Goal: Navigation & Orientation: Understand site structure

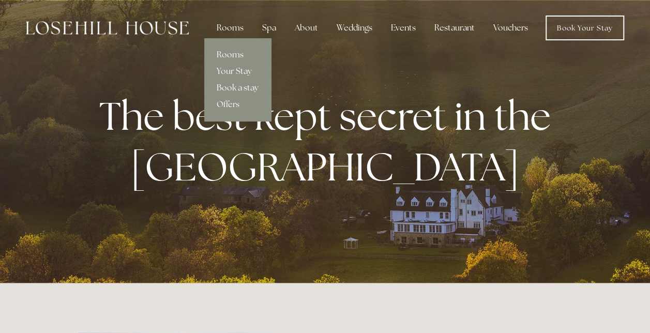
click at [222, 32] on div "Rooms" at bounding box center [229, 28] width 43 height 21
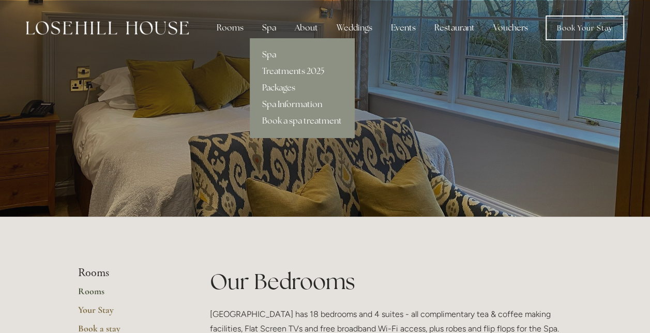
click at [269, 33] on div "Spa" at bounding box center [269, 28] width 31 height 21
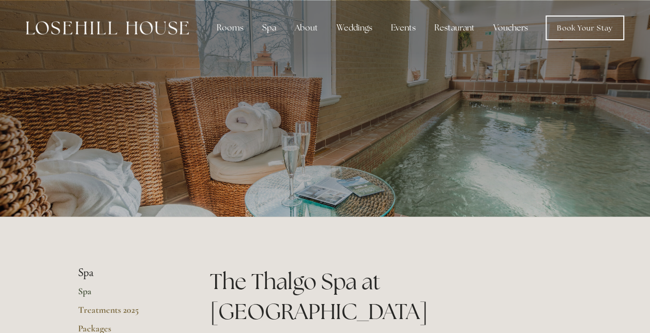
click at [130, 29] on img at bounding box center [107, 27] width 163 height 13
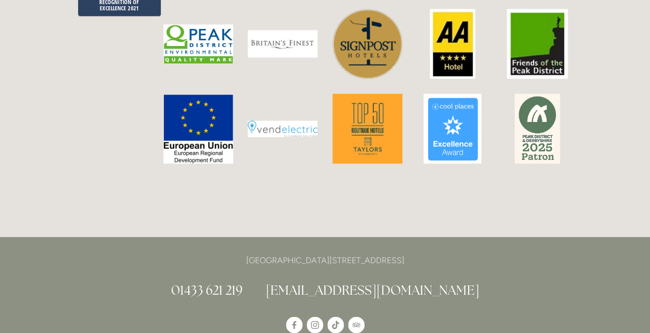
scroll to position [2689, 0]
